Goal: Task Accomplishment & Management: Manage account settings

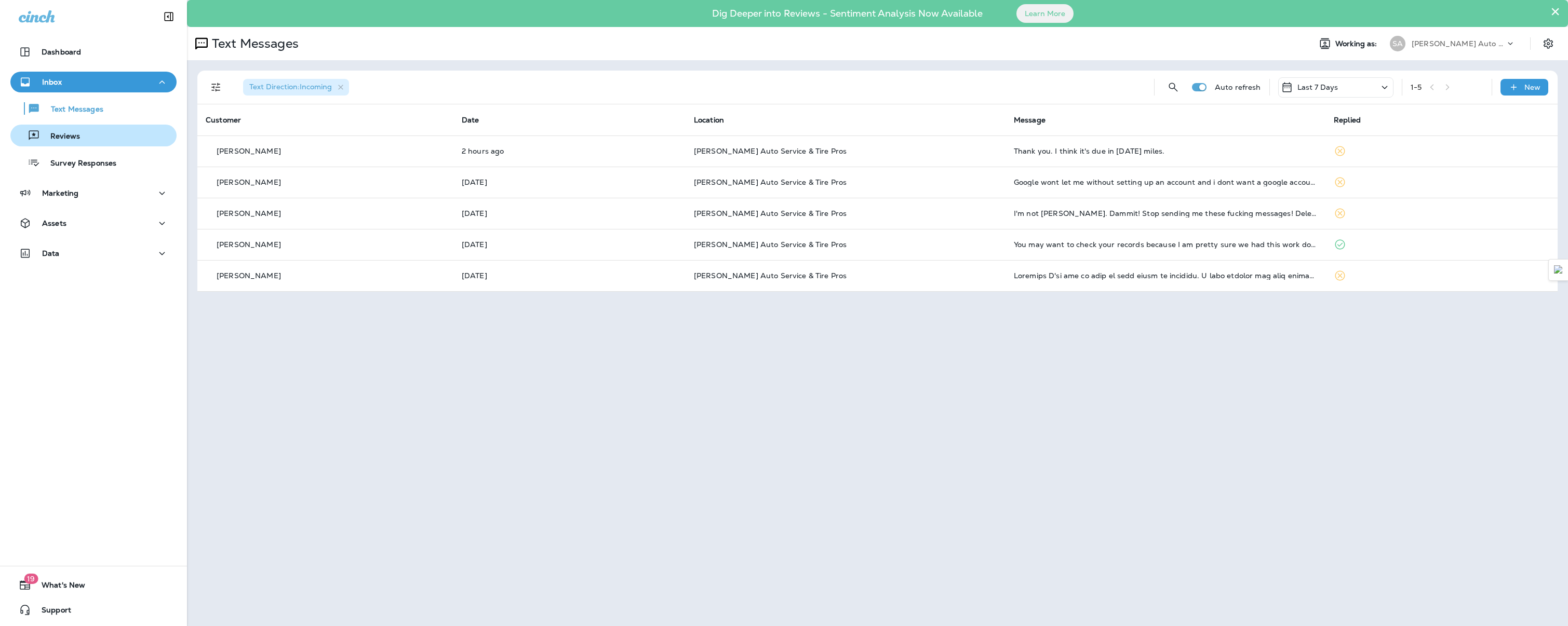
click at [138, 142] on div "Reviews" at bounding box center [93, 136] width 158 height 16
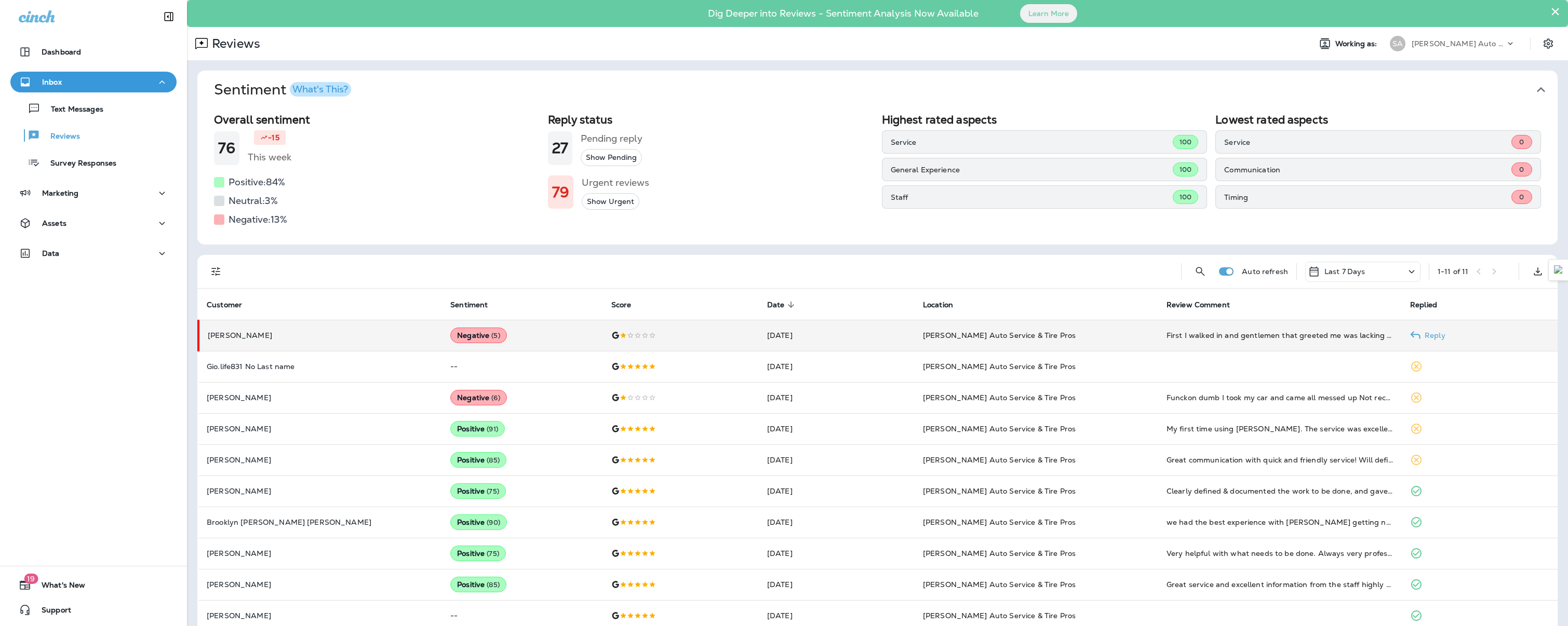
click at [342, 347] on td "[PERSON_NAME]" at bounding box center [320, 335] width 243 height 31
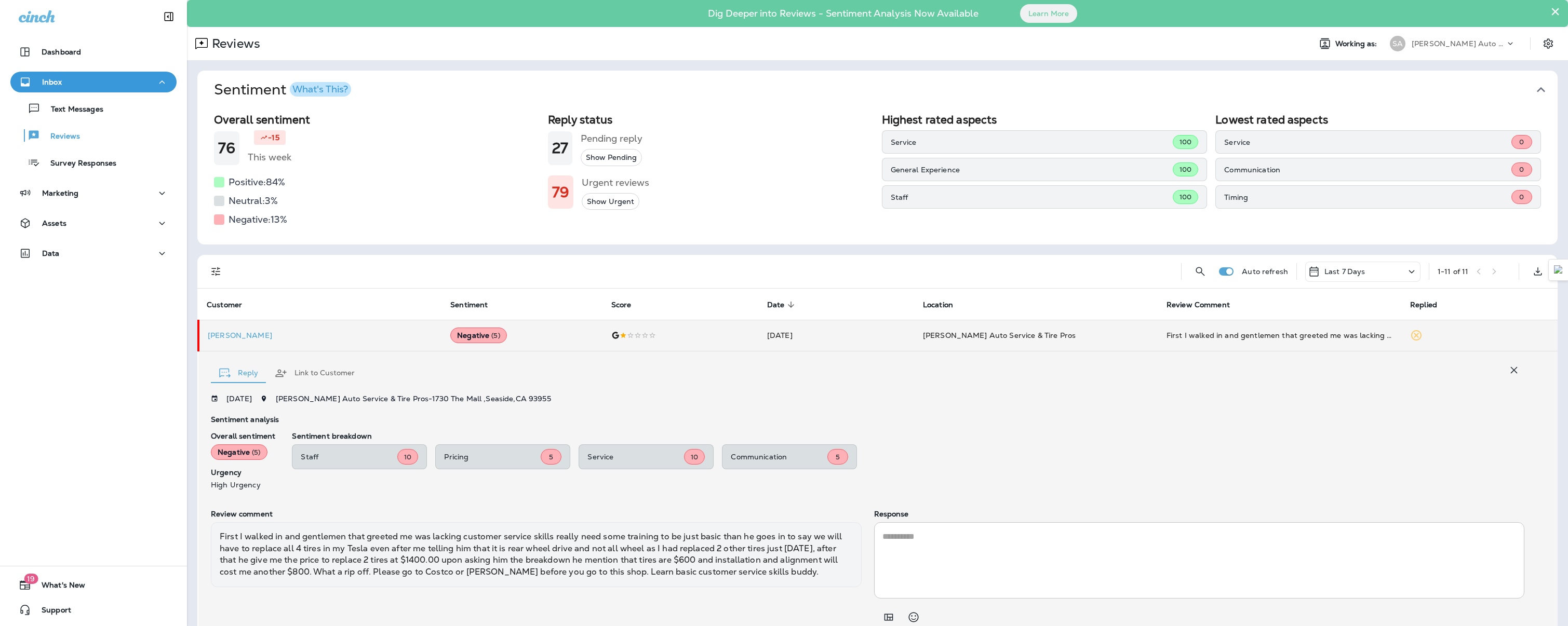
scroll to position [41, 0]
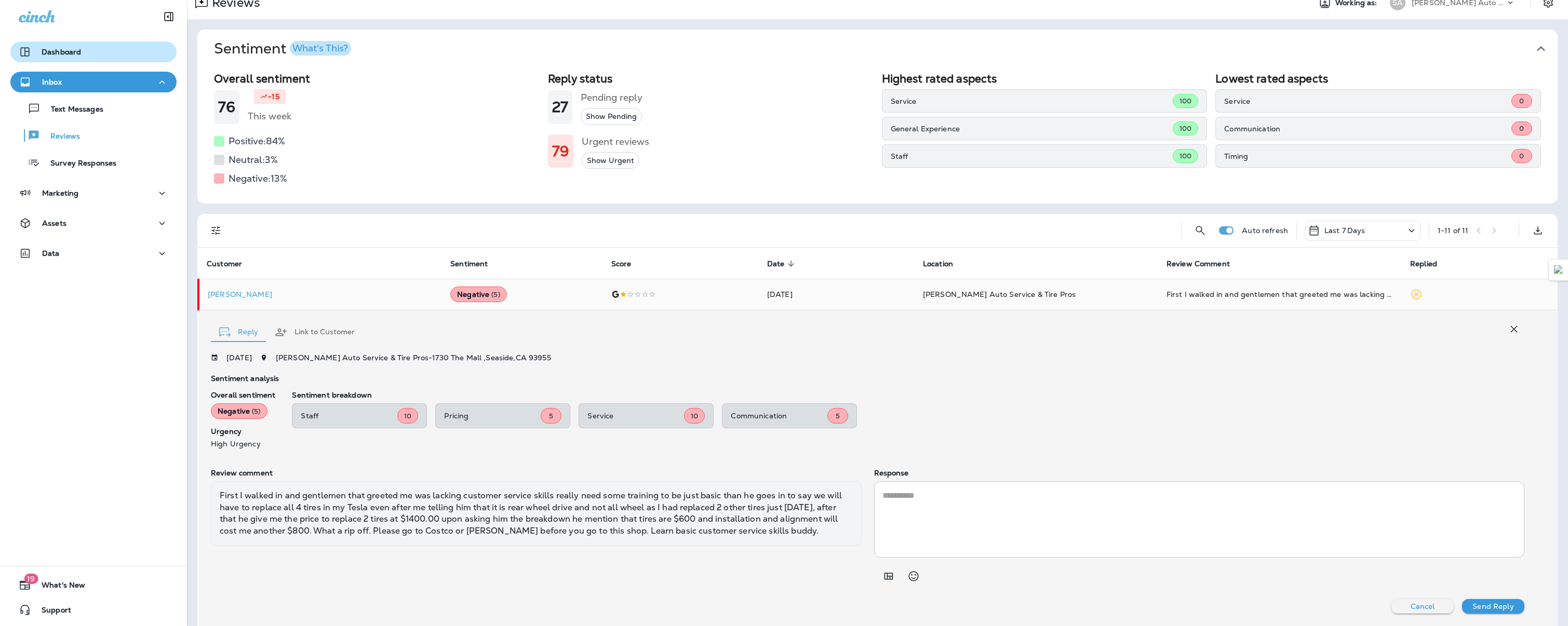
click at [83, 50] on div "Dashboard" at bounding box center [94, 52] width 150 height 12
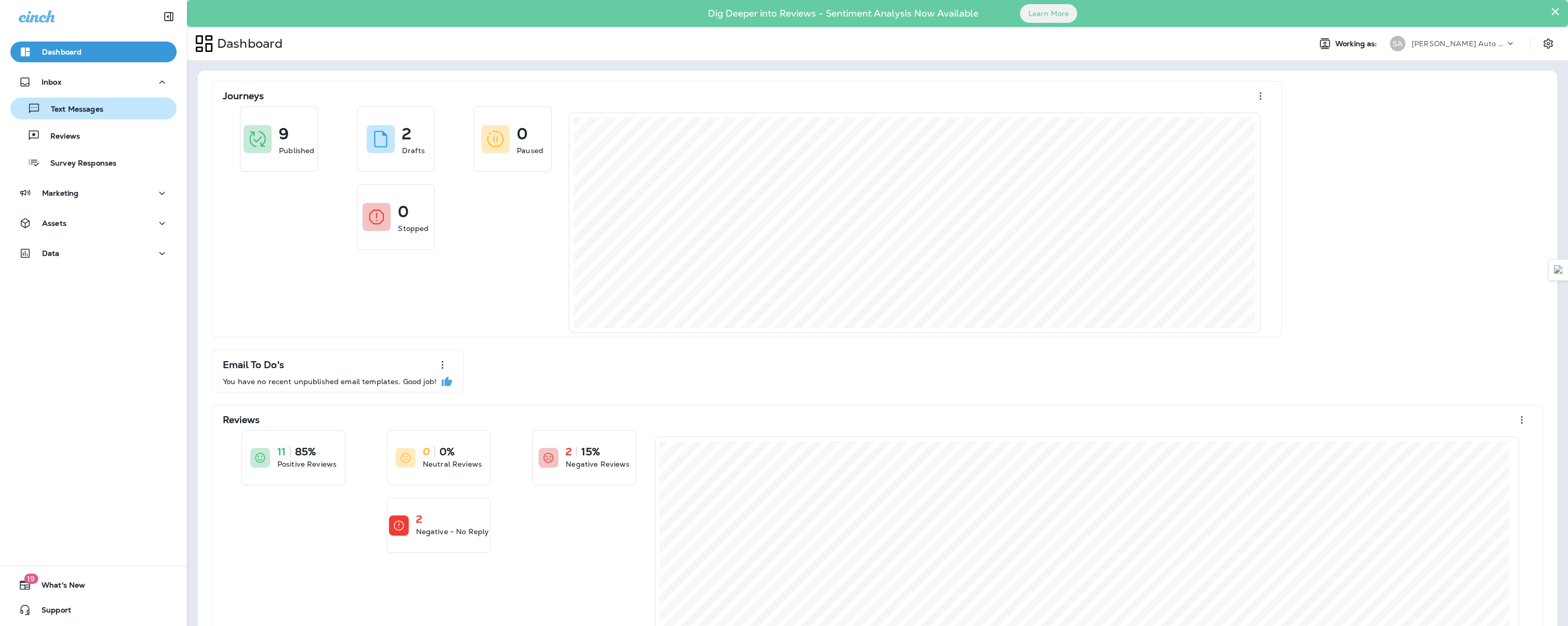
click at [69, 110] on p "Text Messages" at bounding box center [72, 110] width 63 height 10
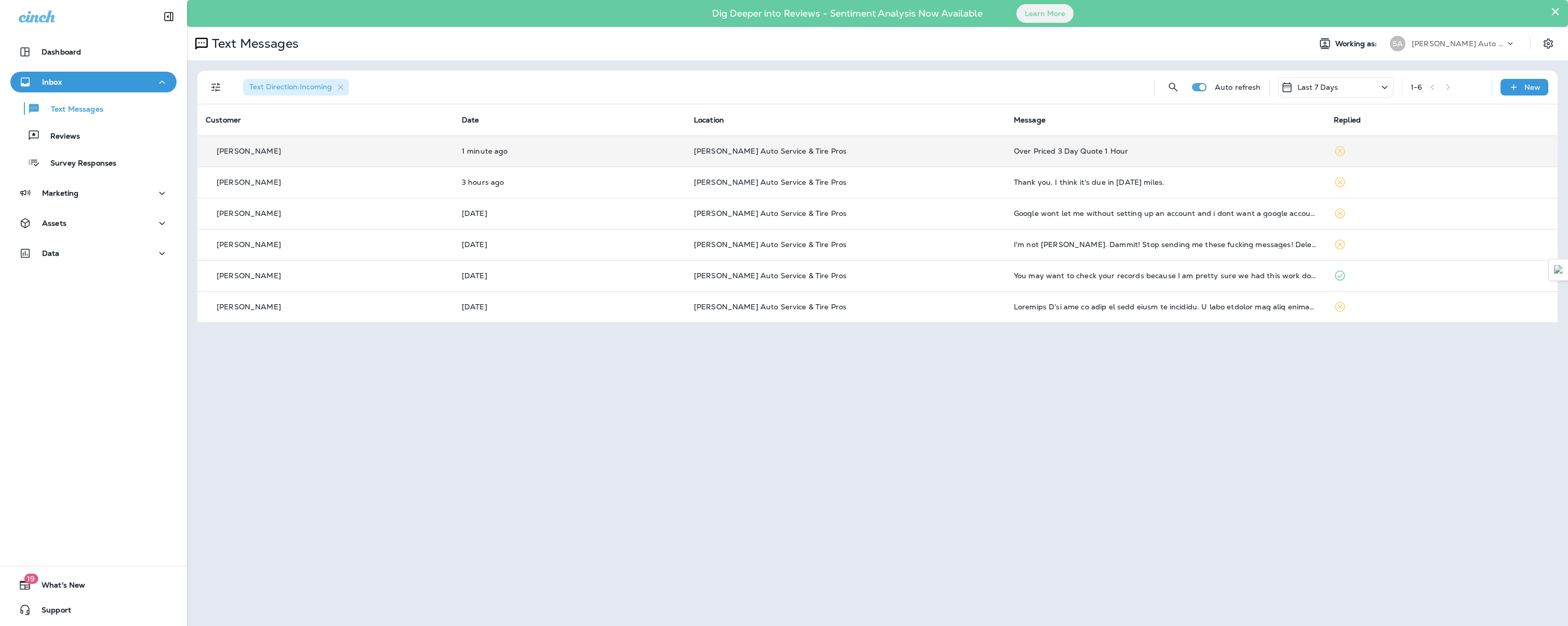
click at [453, 157] on td "[PERSON_NAME]" at bounding box center [325, 151] width 256 height 31
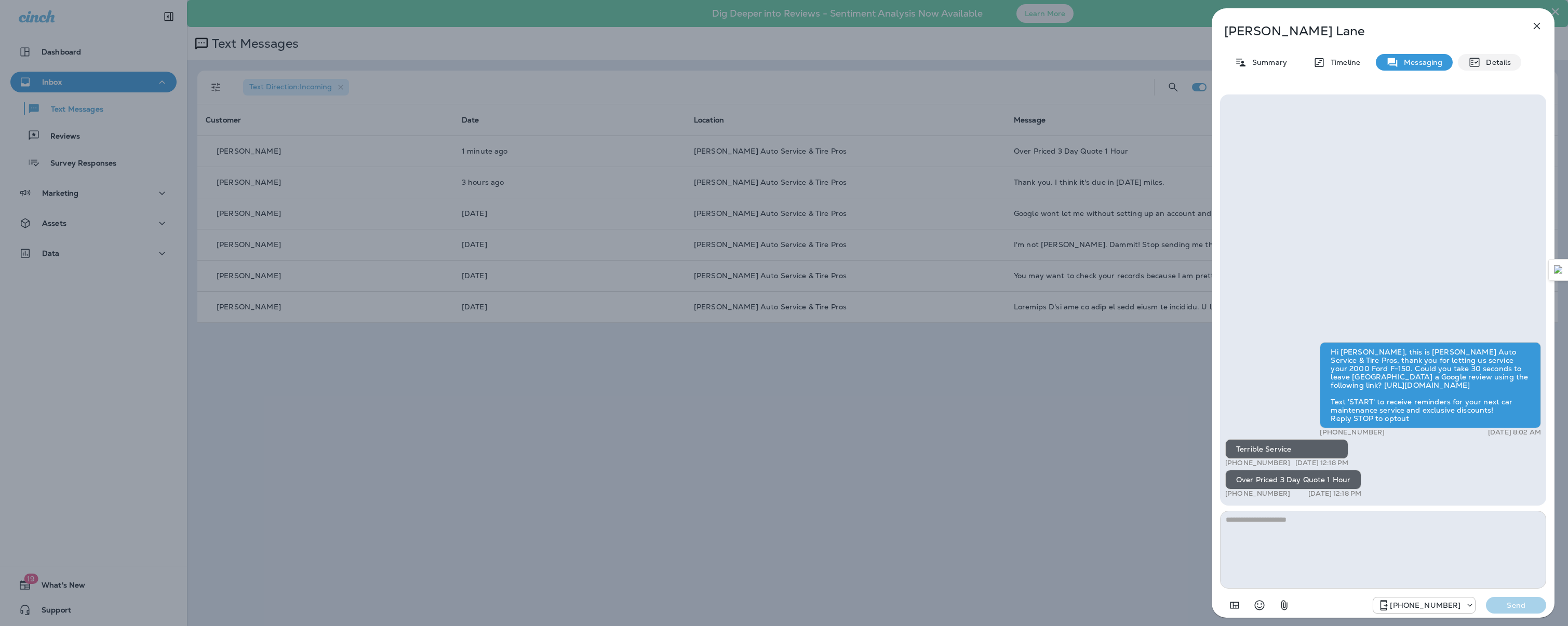
click at [1496, 65] on p "Details" at bounding box center [1496, 63] width 30 height 9
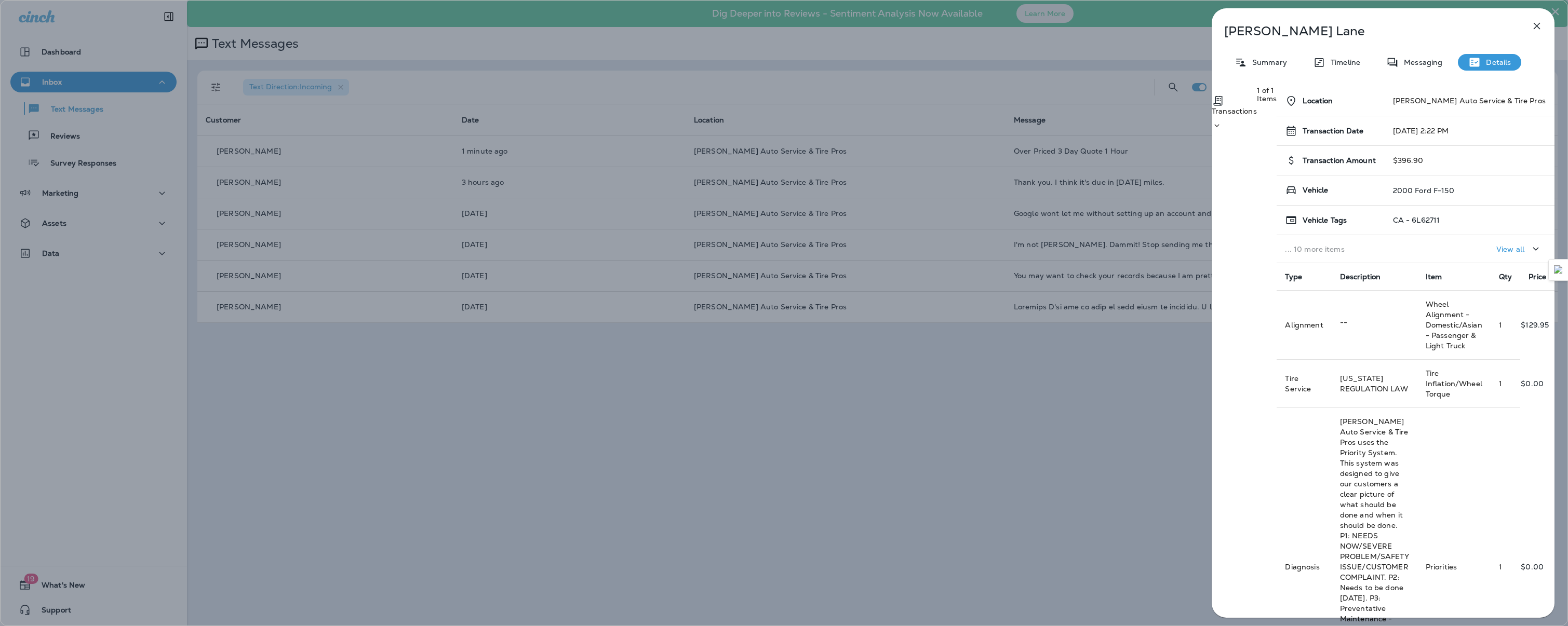
click at [1496, 253] on p "View all" at bounding box center [1510, 249] width 28 height 9
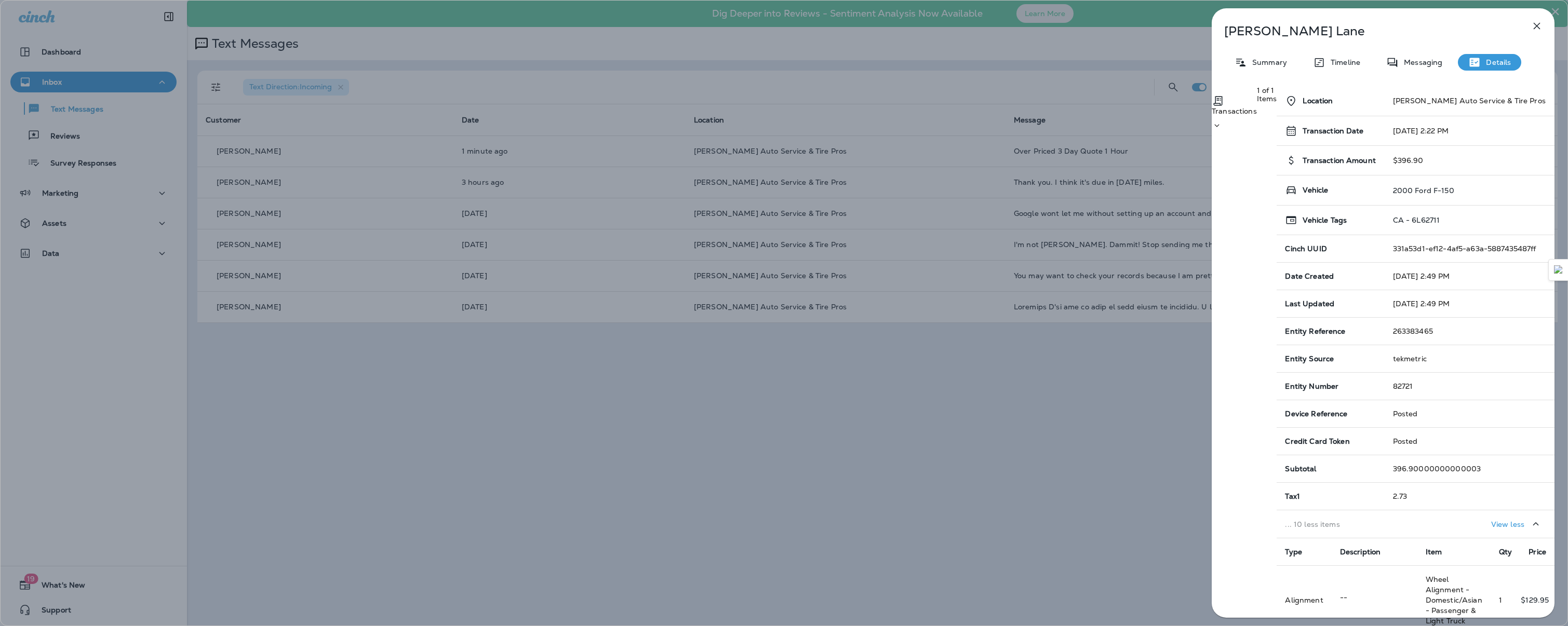
scroll to position [1014, 0]
click at [1257, 120] on div at bounding box center [1234, 125] width 45 height 10
click at [1503, 80] on div "[PERSON_NAME] Summary Timeline Messaging Details Transactions 1 of 1 Items Loca…" at bounding box center [1383, 316] width 343 height 616
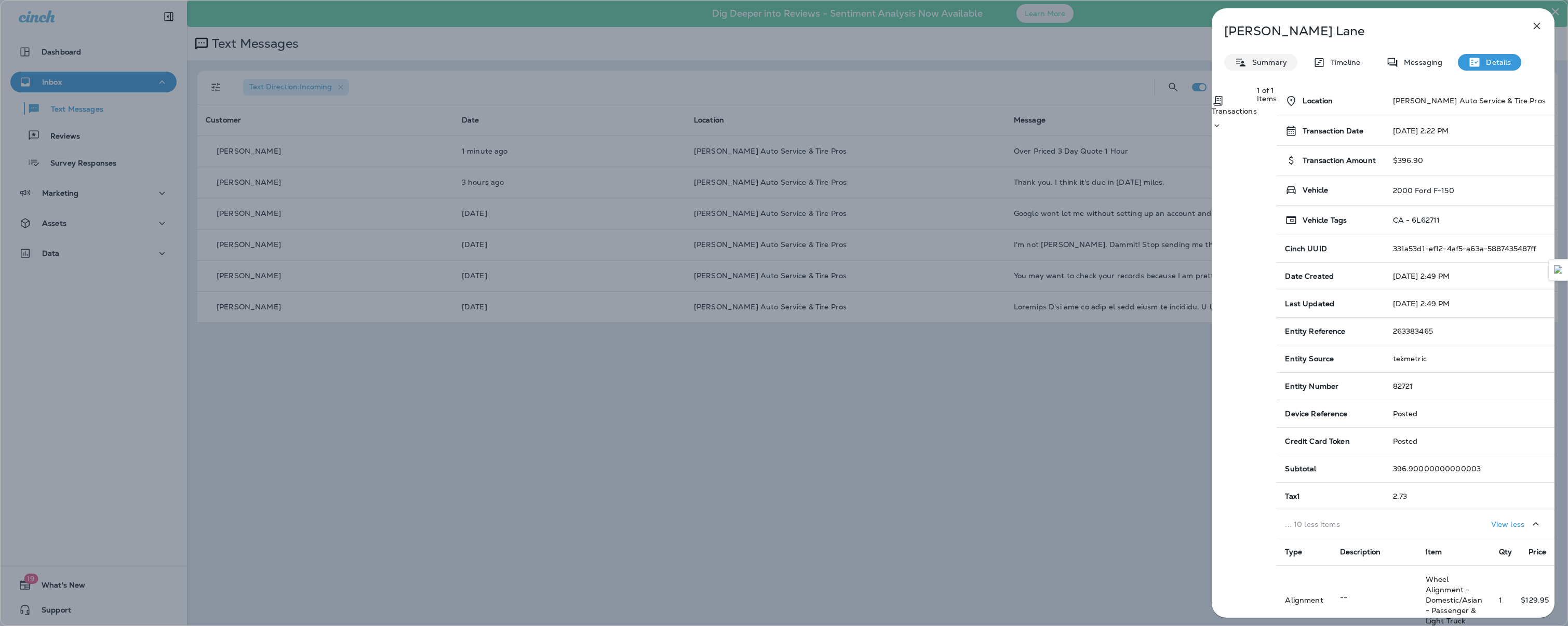
click at [1279, 62] on p "Summary" at bounding box center [1267, 63] width 40 height 9
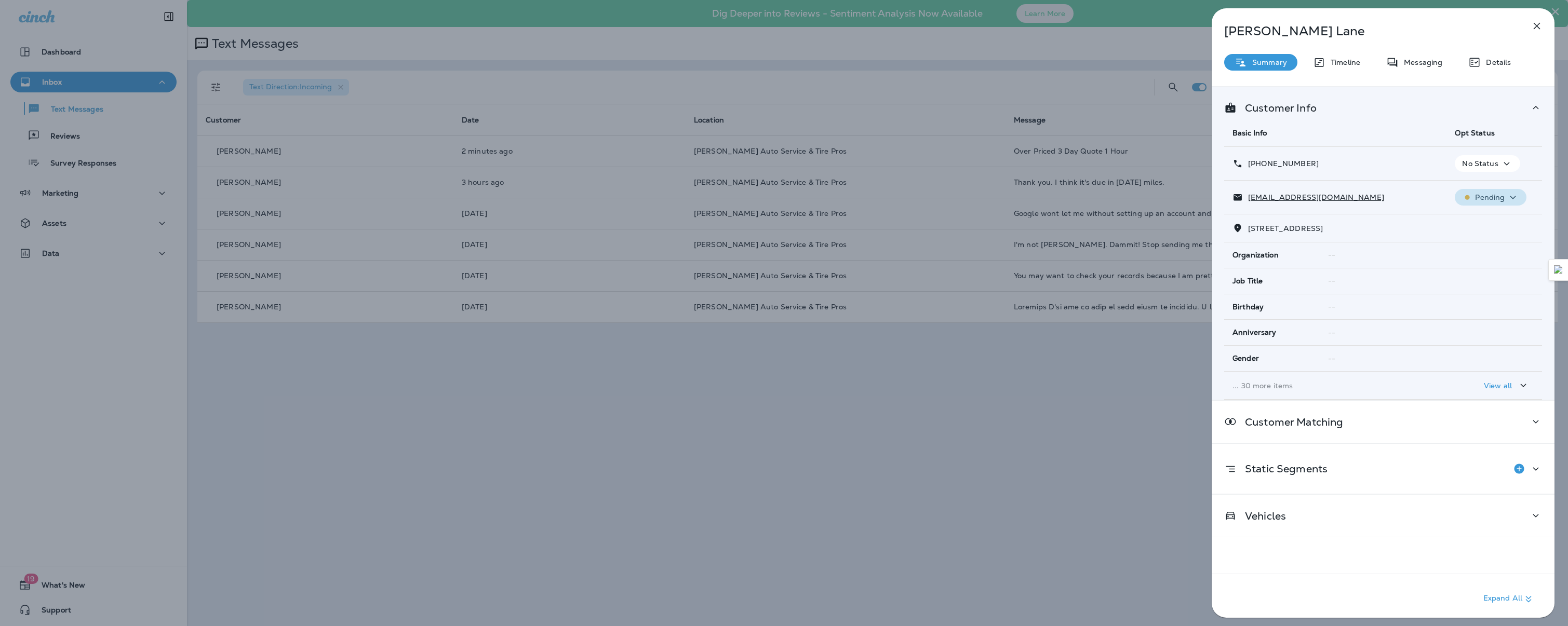
click at [1507, 203] on icon "button" at bounding box center [1513, 197] width 12 height 13
click at [1496, 222] on p "Unsubscribe" at bounding box center [1479, 222] width 47 height 9
click at [1478, 164] on p "No Status" at bounding box center [1467, 164] width 36 height 9
click at [1474, 189] on p "Opt out" at bounding box center [1461, 189] width 47 height 9
click at [65, 68] on div "Confirm" at bounding box center [51, 64] width 29 height 9
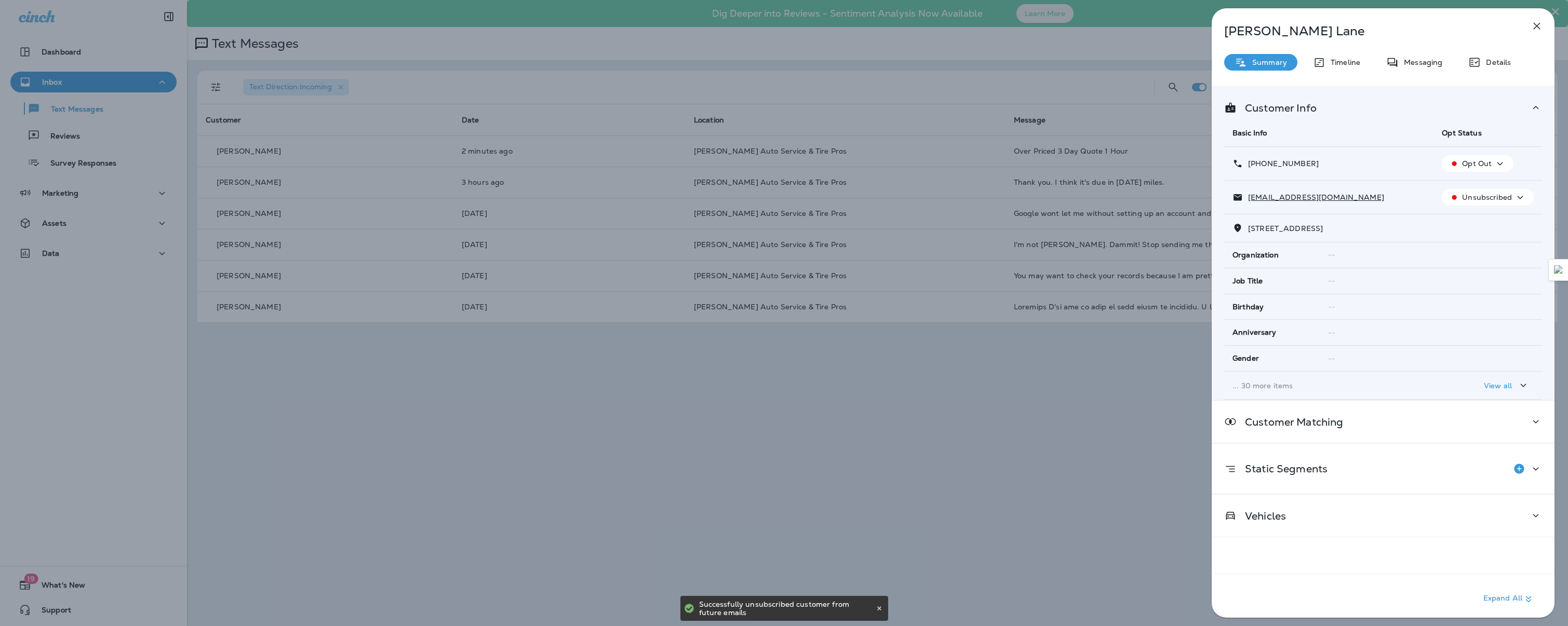
click at [1538, 24] on icon "button" at bounding box center [1537, 26] width 12 height 12
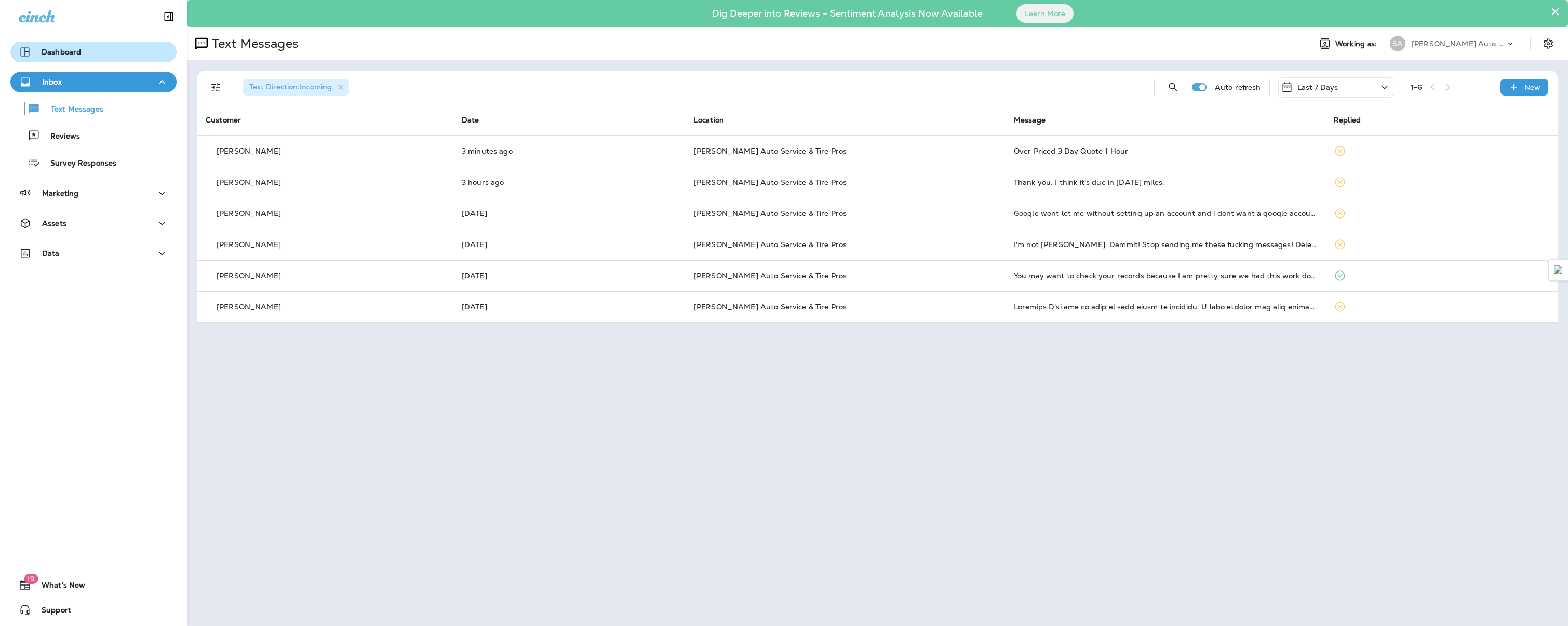
click at [62, 51] on p "Dashboard" at bounding box center [61, 52] width 40 height 9
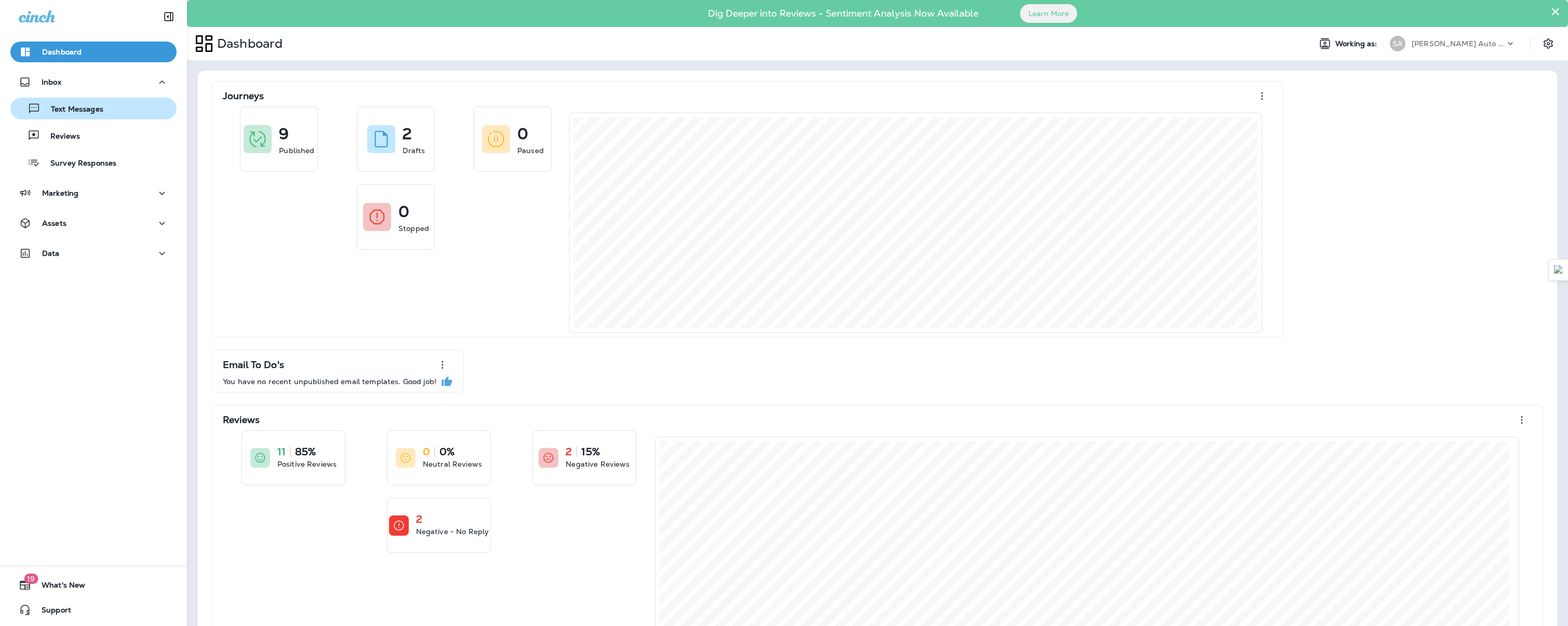
click at [91, 114] on p "Text Messages" at bounding box center [72, 110] width 63 height 10
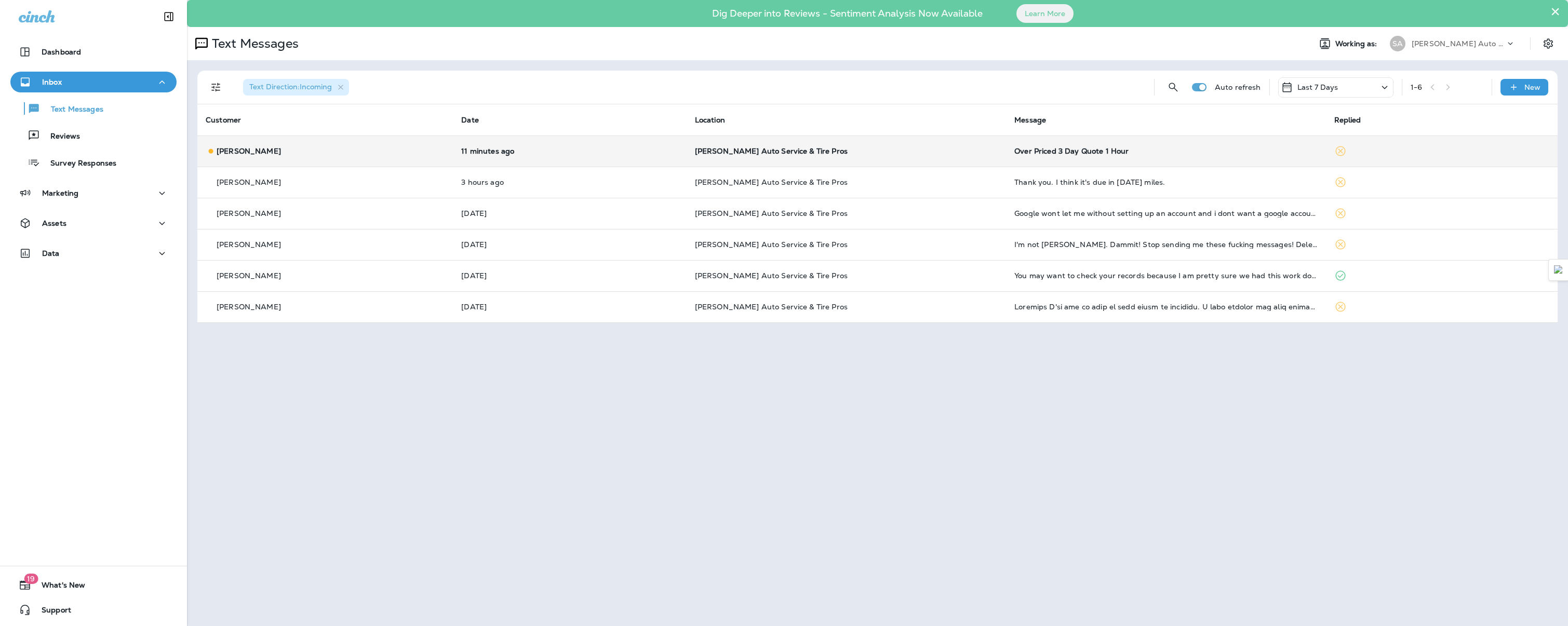
click at [257, 149] on div "[PERSON_NAME]" at bounding box center [325, 151] width 239 height 11
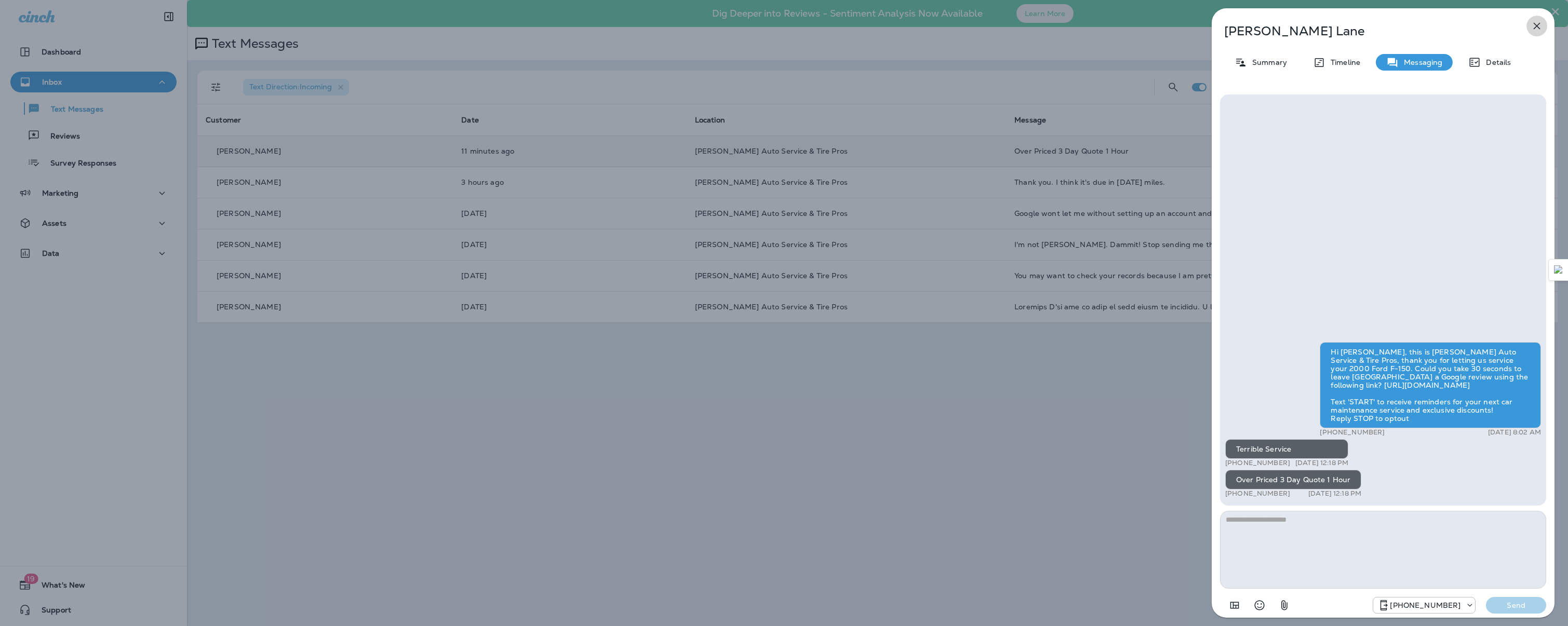
click at [1532, 23] on icon "button" at bounding box center [1537, 26] width 12 height 12
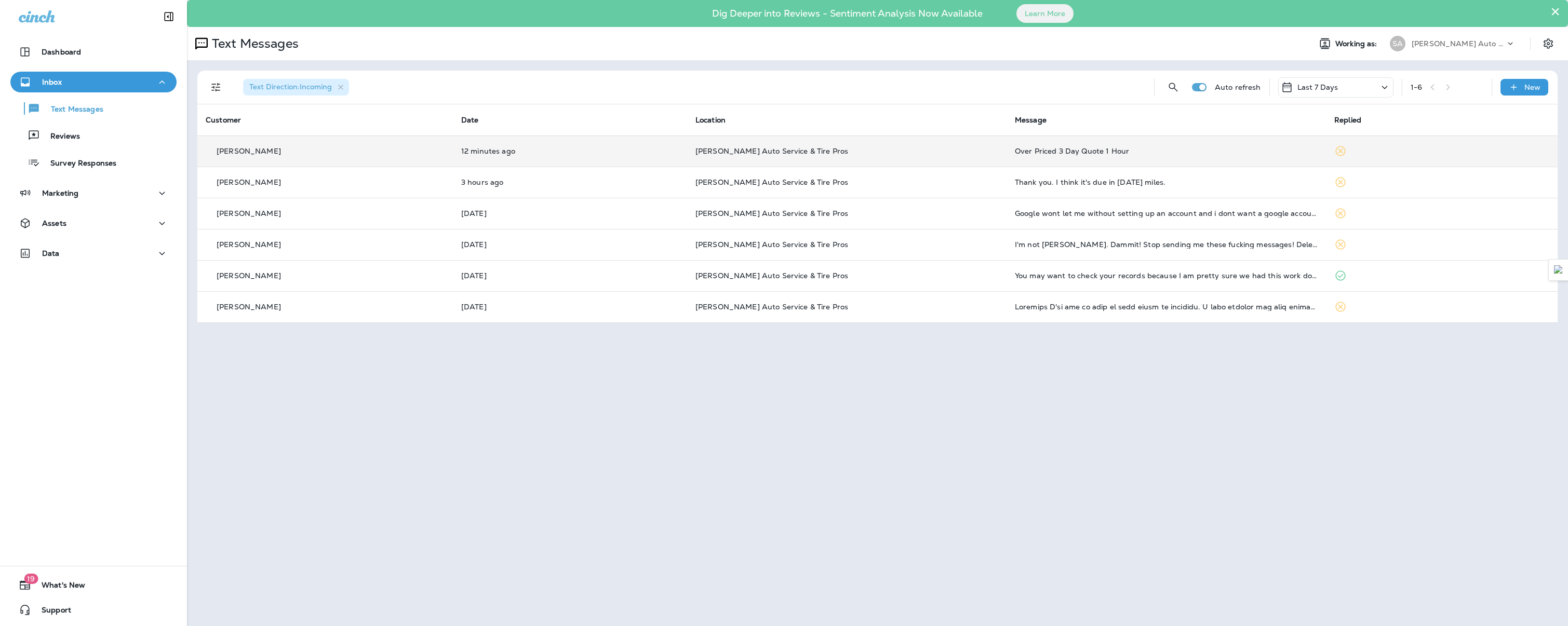
click at [1336, 150] on icon at bounding box center [1340, 151] width 12 height 12
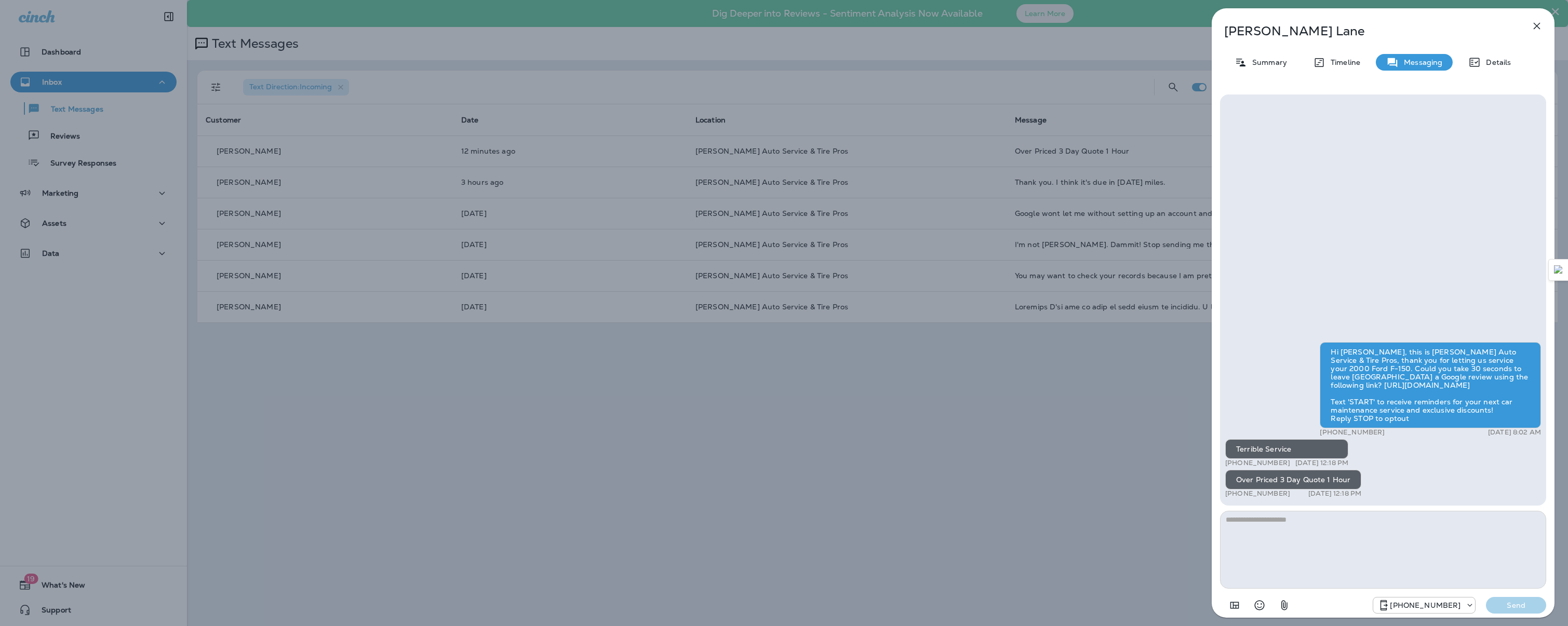
click at [1535, 30] on icon "button" at bounding box center [1537, 26] width 12 height 12
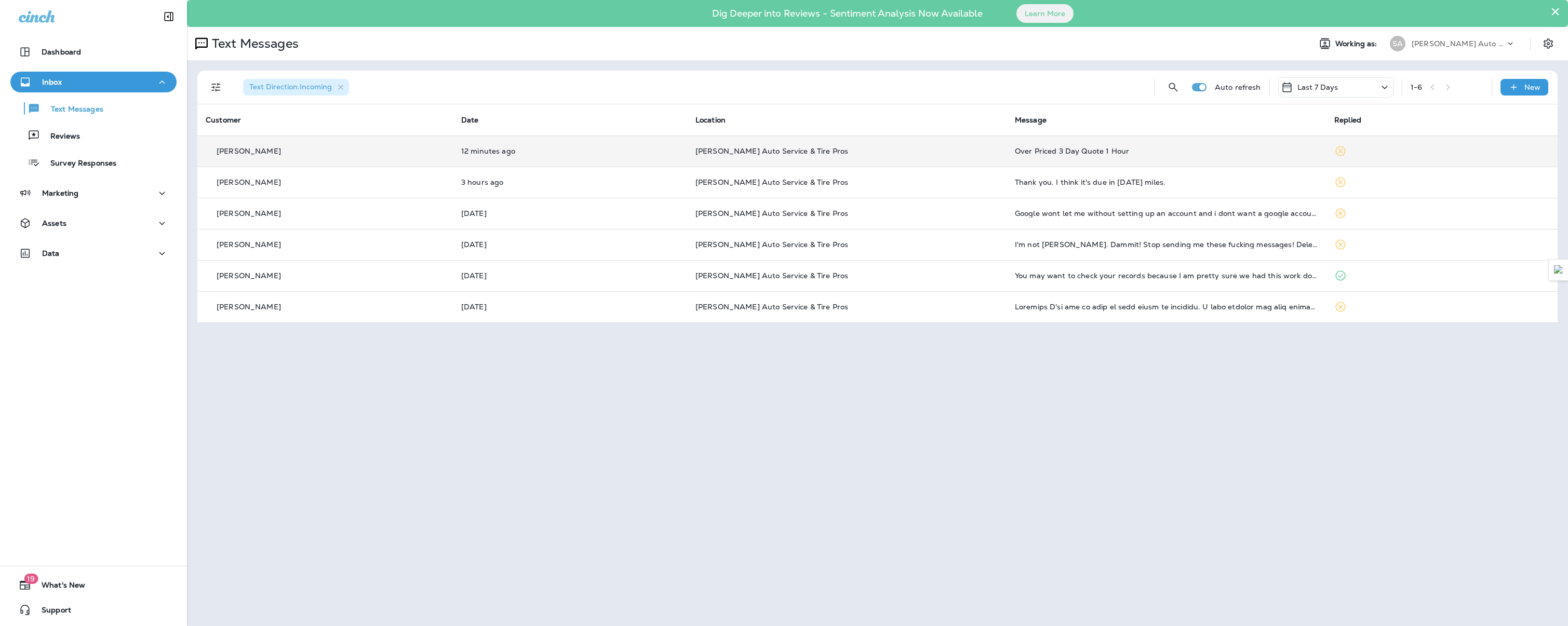
click at [1340, 150] on icon at bounding box center [1340, 151] width 12 height 12
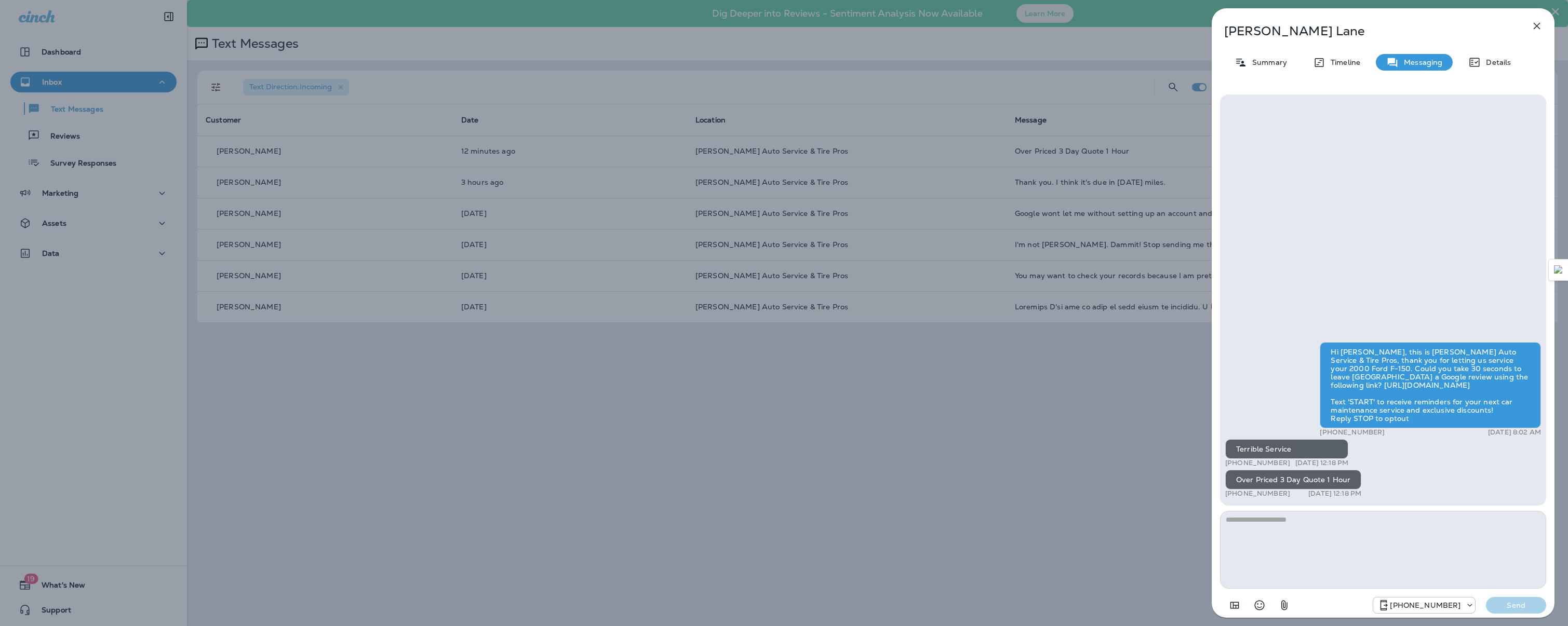
click at [1542, 26] on icon "button" at bounding box center [1537, 26] width 12 height 12
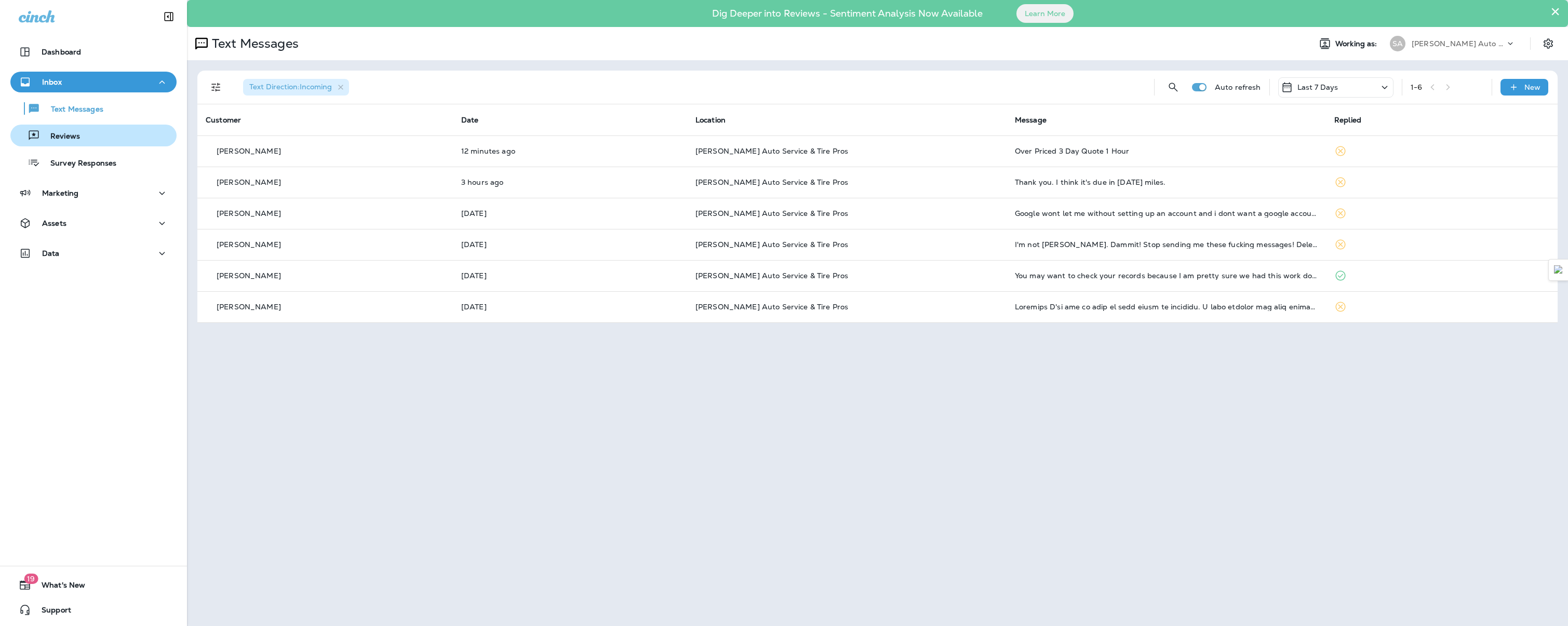
click at [85, 134] on div "Reviews" at bounding box center [93, 136] width 158 height 16
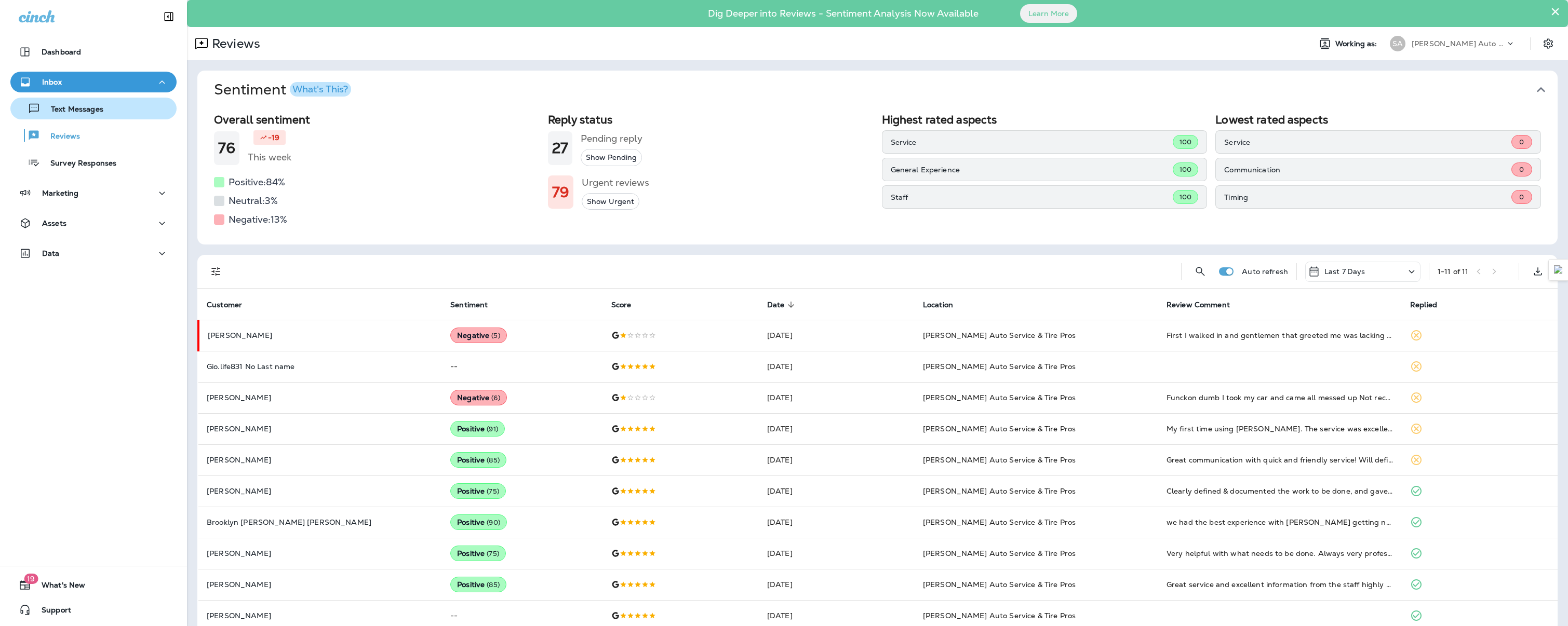
click at [83, 110] on p "Text Messages" at bounding box center [72, 110] width 63 height 10
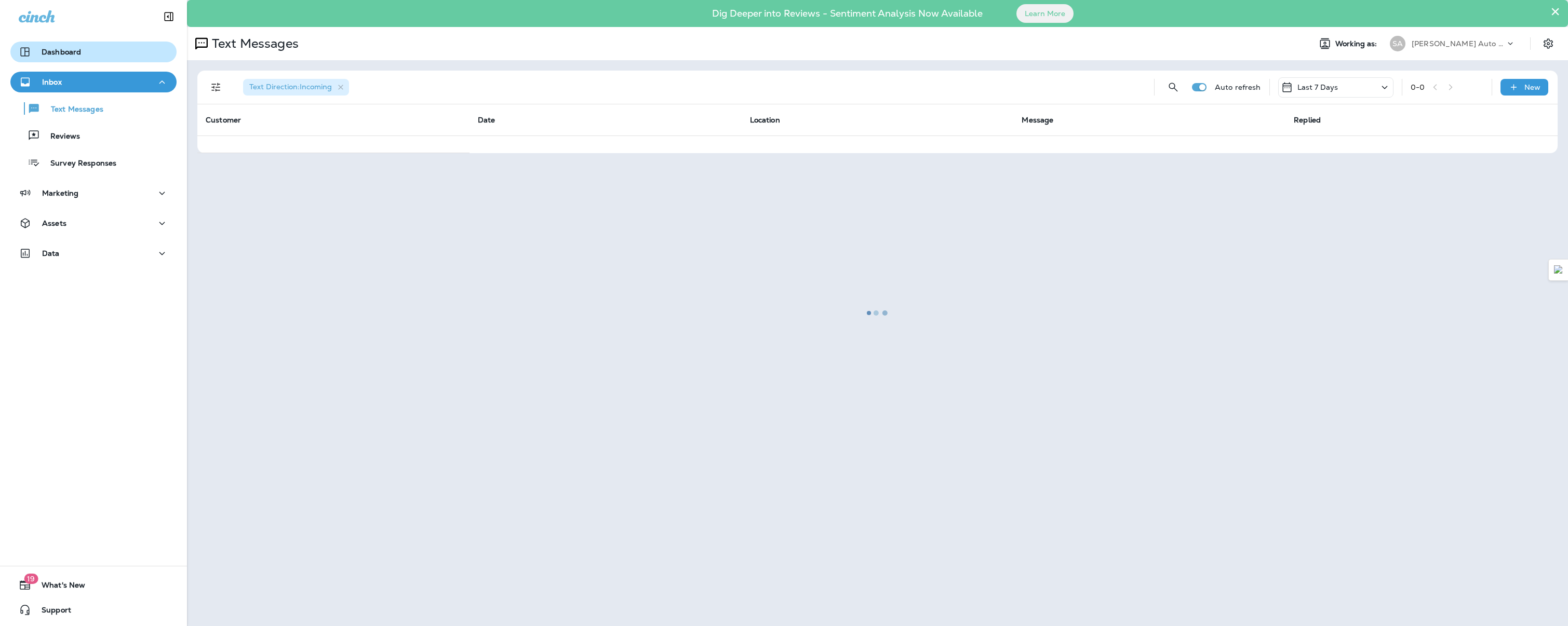
click at [75, 59] on button "Dashboard" at bounding box center [93, 52] width 166 height 21
